Goal: Information Seeking & Learning: Learn about a topic

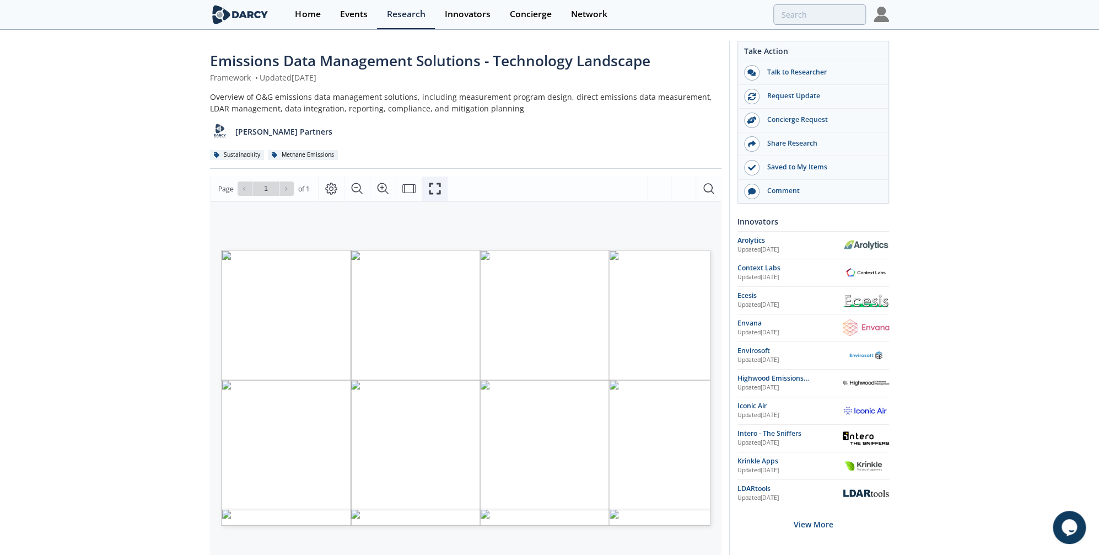
click at [434, 187] on icon "Fullscreen" at bounding box center [434, 188] width 13 height 13
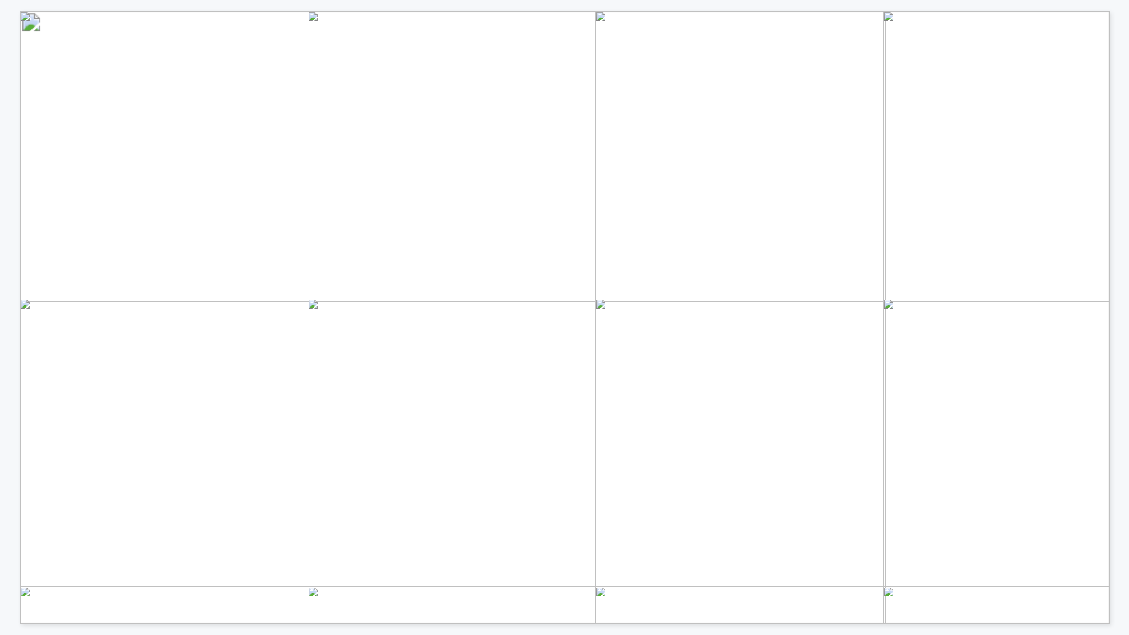
drag, startPoint x: 653, startPoint y: 40, endPoint x: 677, endPoint y: 111, distance: 75.1
click at [653, 40] on span "O&G EMISSIONS DATA MANAGEMENT SOLUTIONS" at bounding box center [420, 39] width 530 height 16
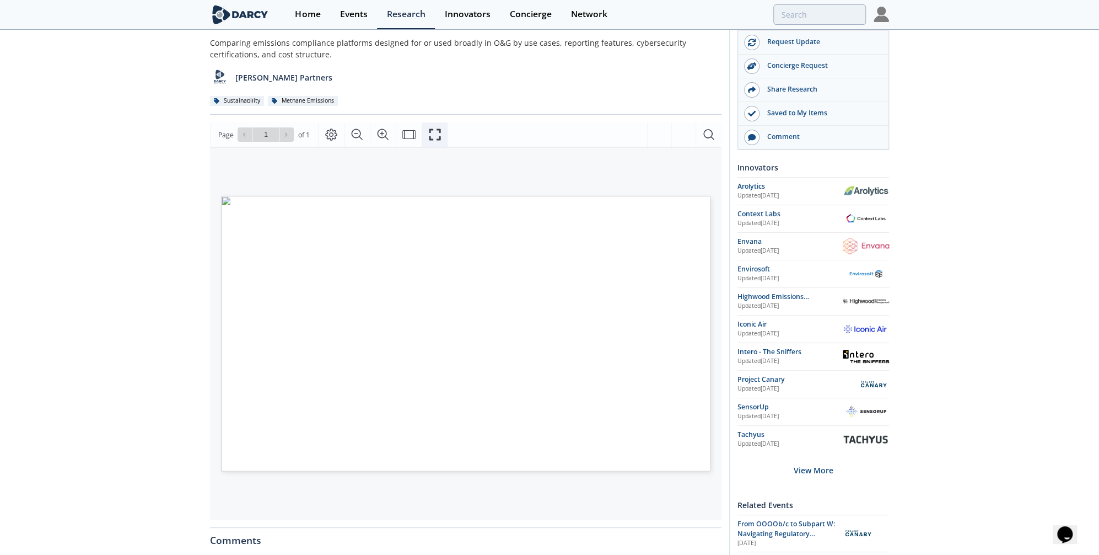
click at [428, 137] on icon "Fullscreen" at bounding box center [434, 134] width 13 height 13
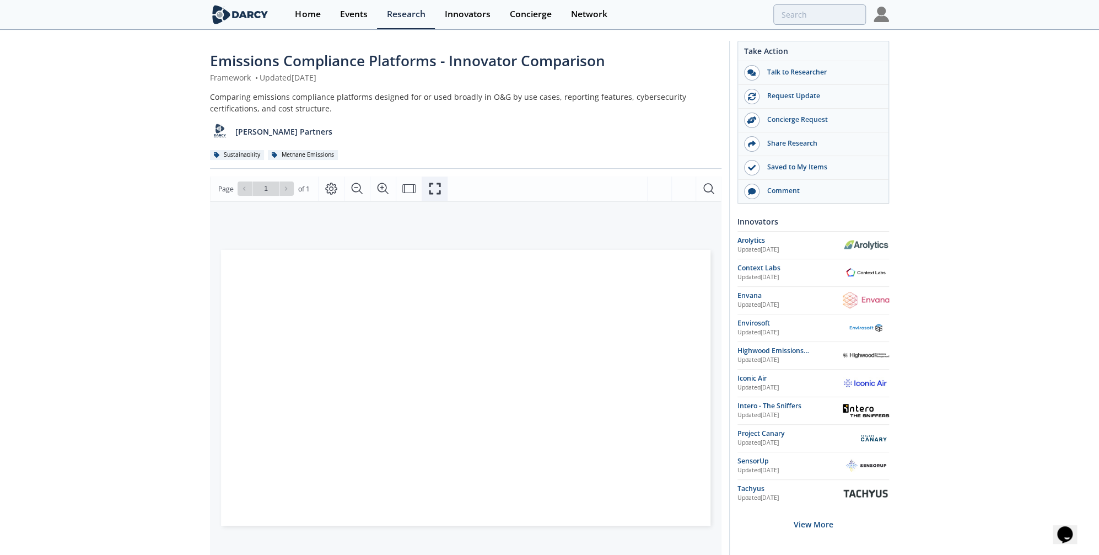
click at [435, 186] on icon "Fullscreen" at bounding box center [434, 188] width 13 height 13
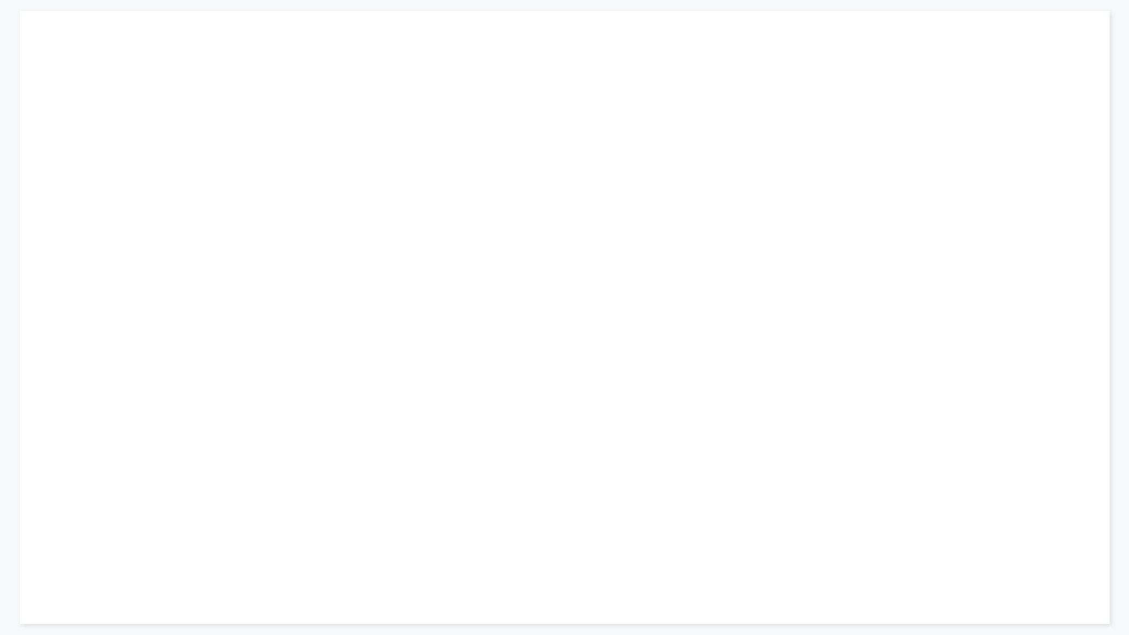
click at [792, 130] on div "Page 1" at bounding box center [812, 84] width 146 height 146
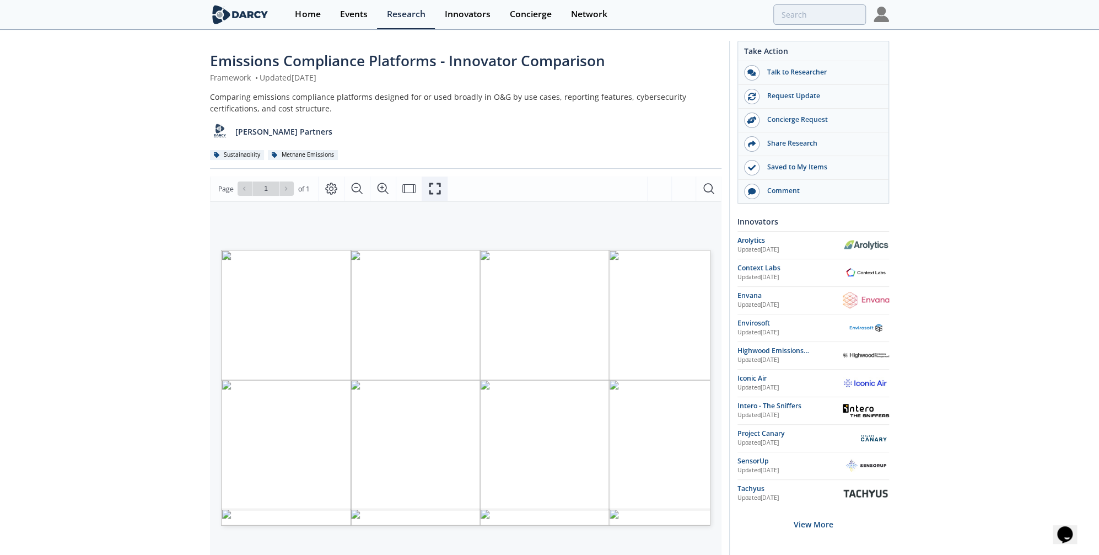
click at [434, 192] on icon "Fullscreen" at bounding box center [434, 188] width 13 height 13
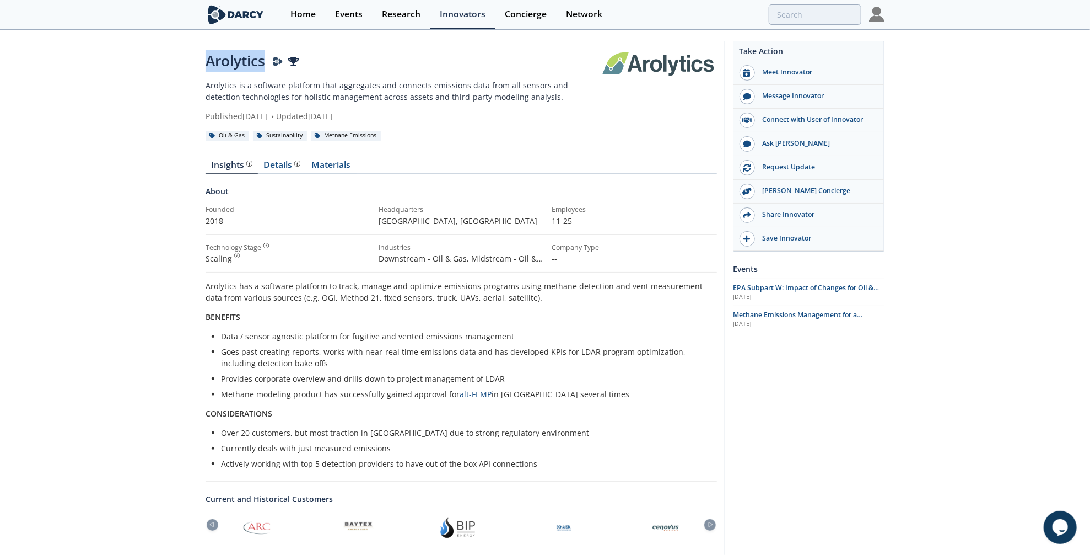
drag, startPoint x: 207, startPoint y: 64, endPoint x: 263, endPoint y: 67, distance: 56.3
click at [263, 67] on div "Arolytics" at bounding box center [403, 60] width 394 height 21
copy div "Arolytics"
